Goal: Task Accomplishment & Management: Manage account settings

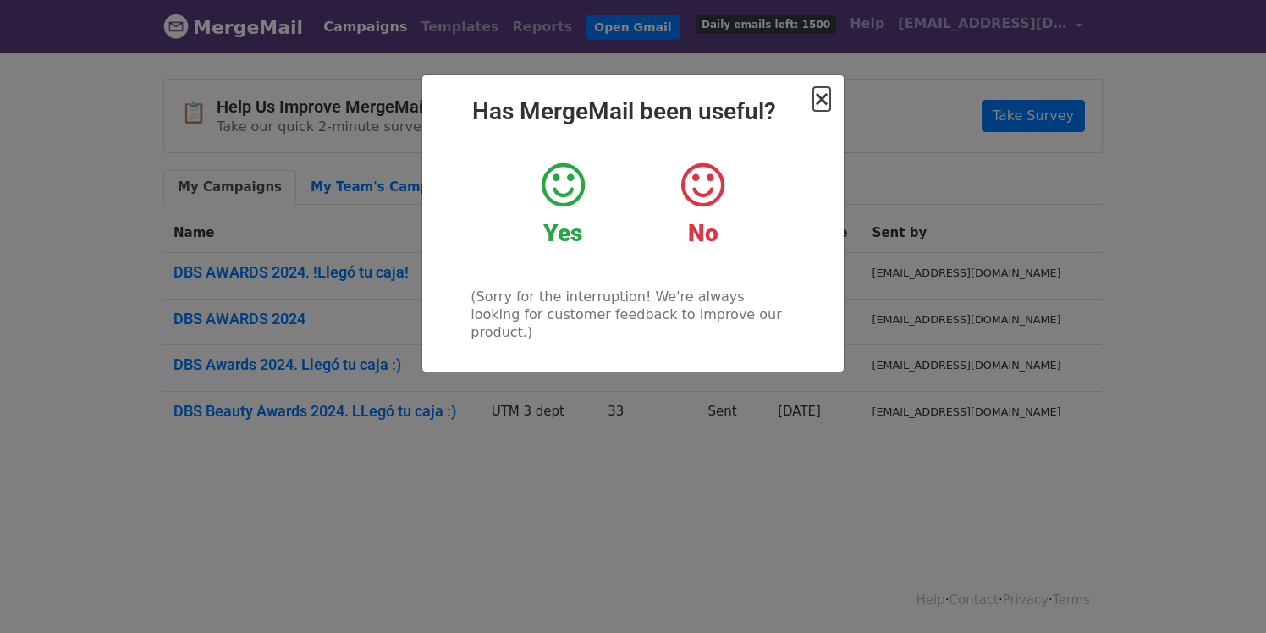
click at [821, 98] on span "×" at bounding box center [822, 99] width 17 height 24
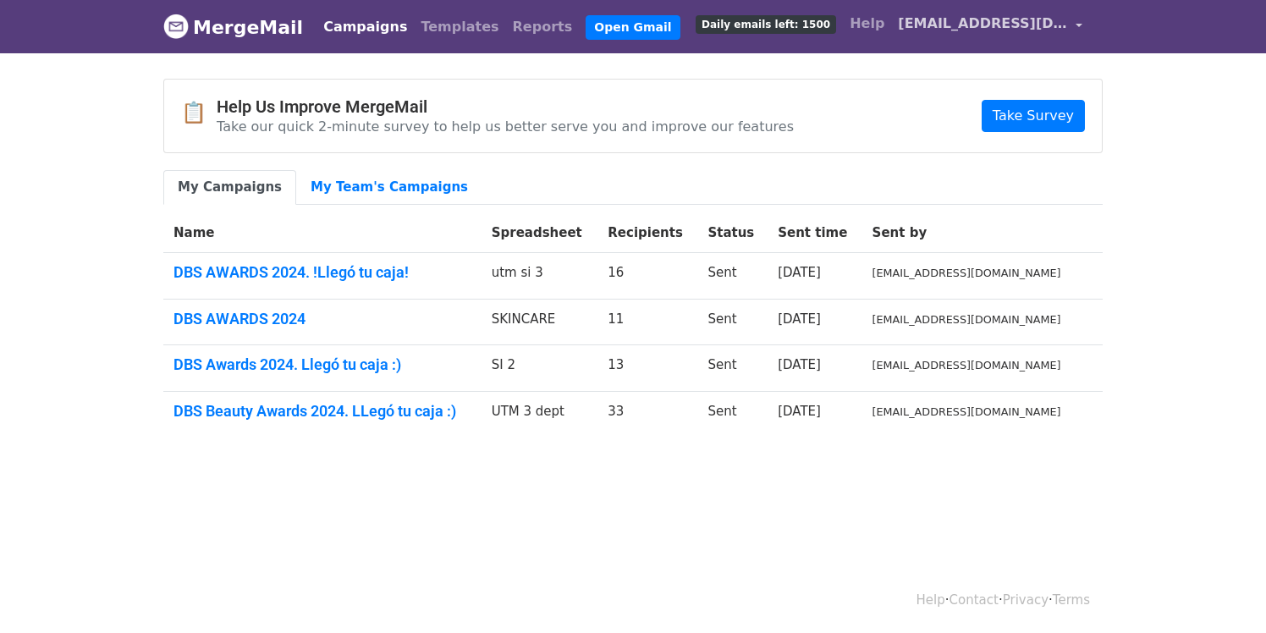
click at [1080, 22] on link "[EMAIL_ADDRESS][DOMAIN_NAME]" at bounding box center [990, 27] width 198 height 40
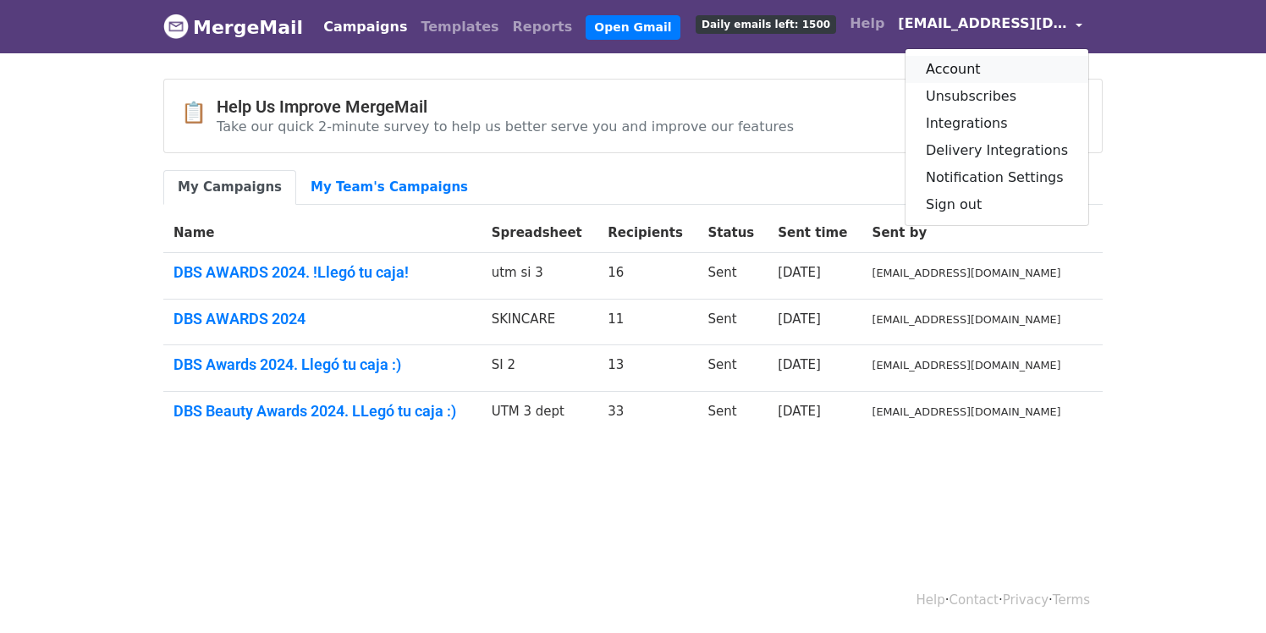
click at [981, 69] on link "Account" at bounding box center [997, 69] width 183 height 27
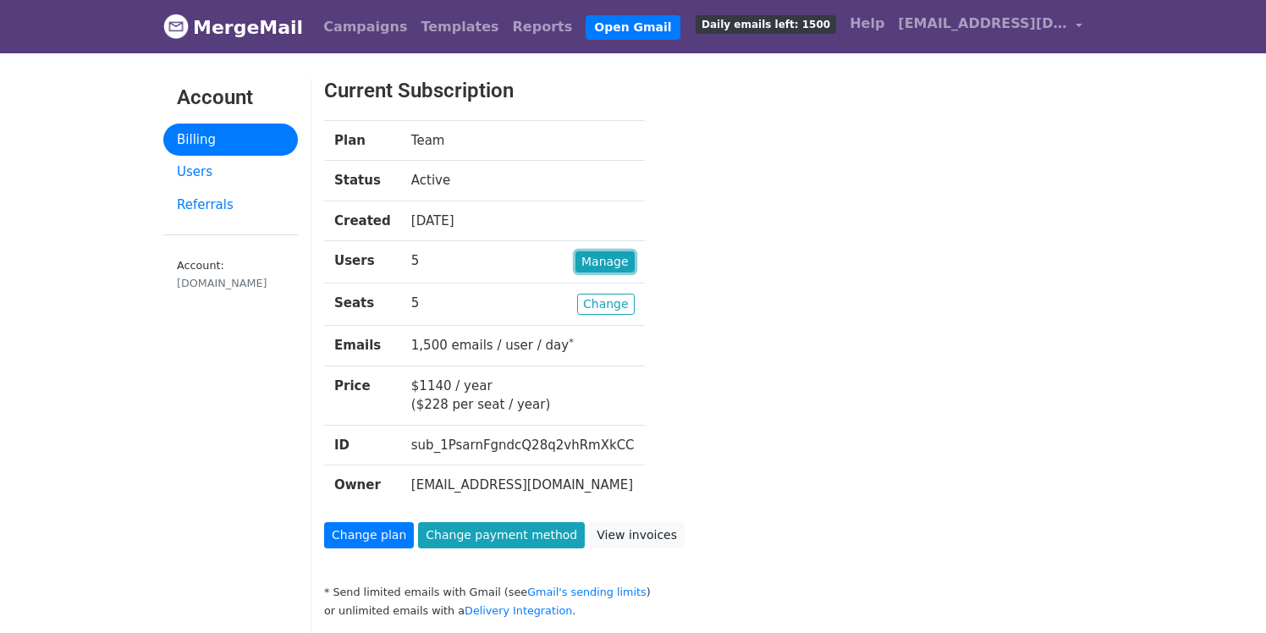
click at [576, 262] on link "Manage" at bounding box center [605, 261] width 59 height 21
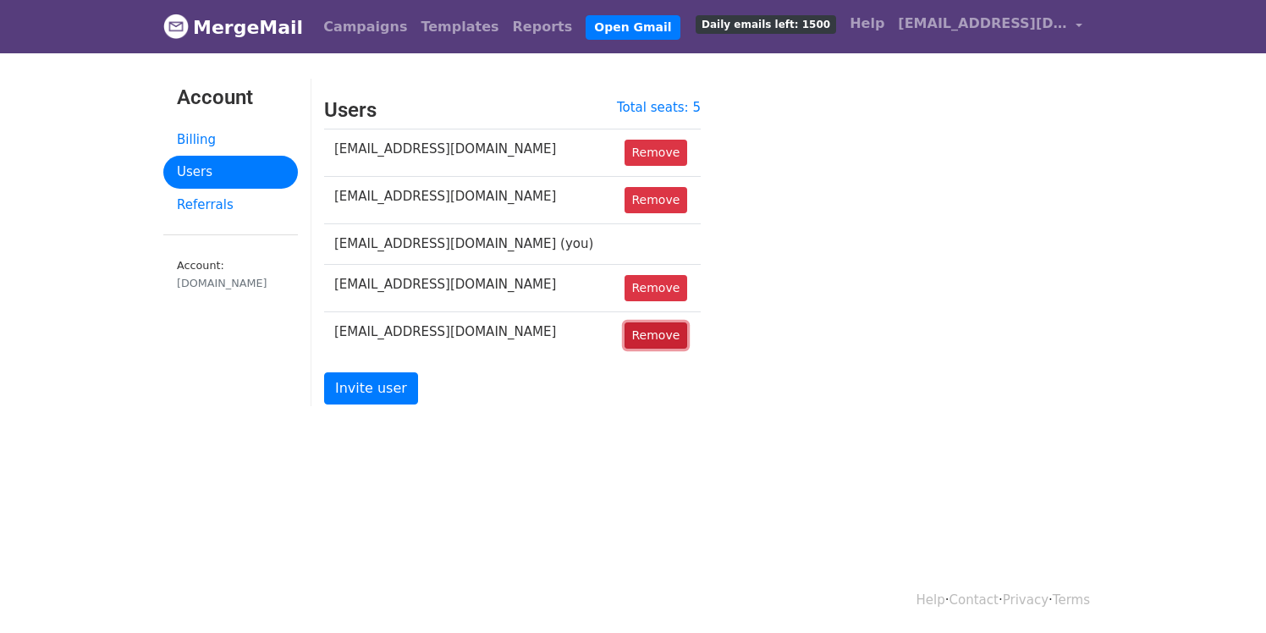
click at [652, 338] on link "Remove" at bounding box center [656, 336] width 63 height 26
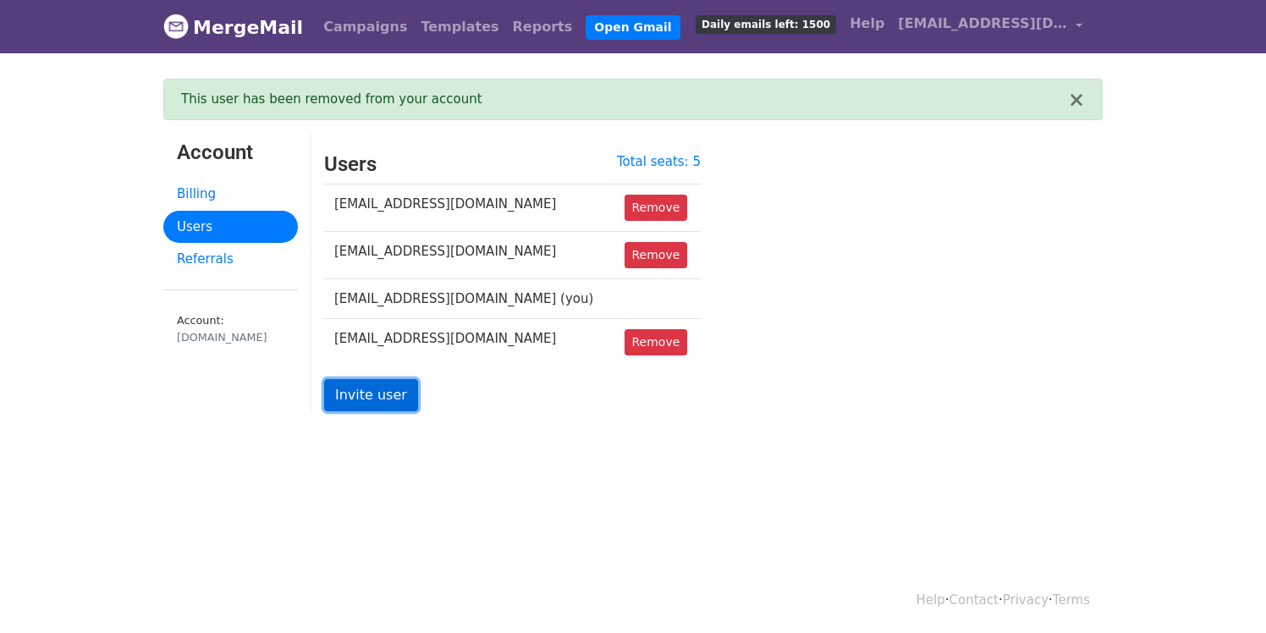
click at [387, 398] on link "Invite user" at bounding box center [371, 395] width 94 height 32
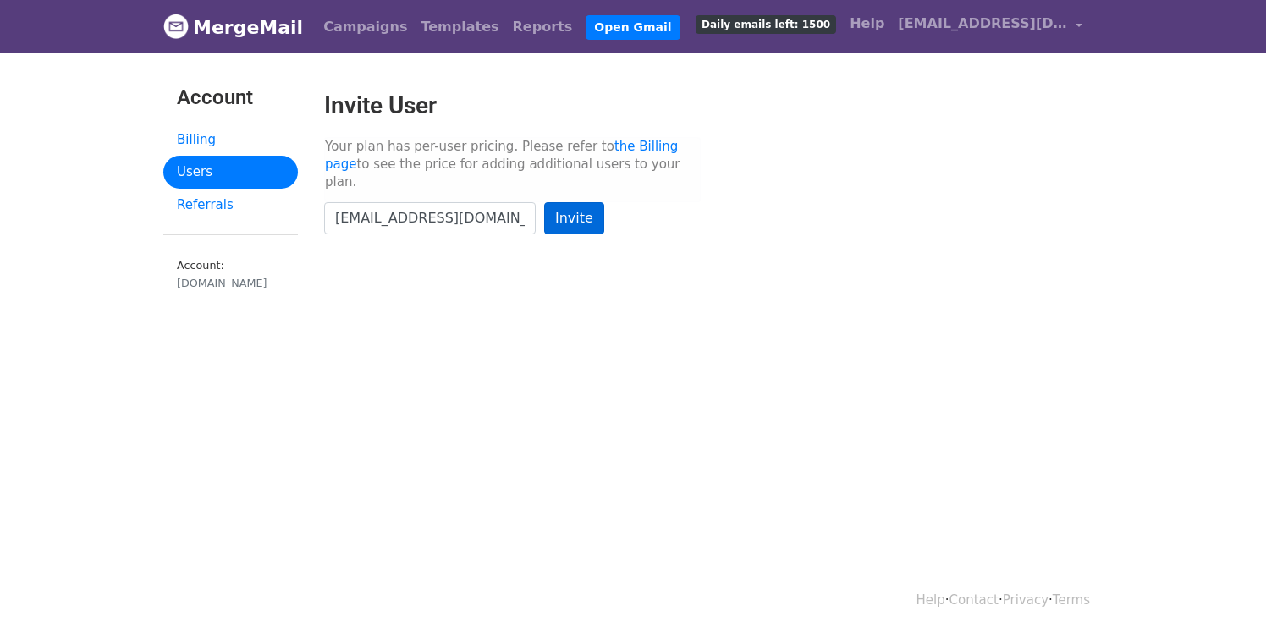
type input "[EMAIL_ADDRESS][DOMAIN_NAME]"
click at [574, 202] on input "Invite" at bounding box center [574, 218] width 60 height 32
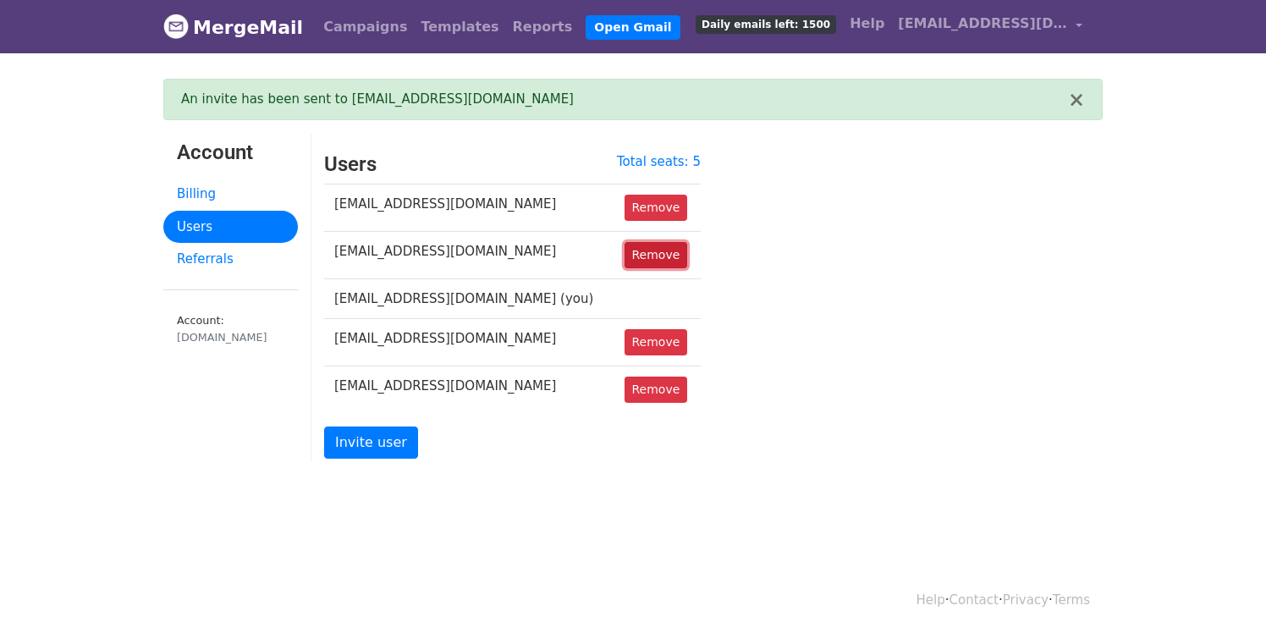
click at [655, 242] on link "Remove" at bounding box center [656, 255] width 63 height 26
